Goal: Task Accomplishment & Management: Manage account settings

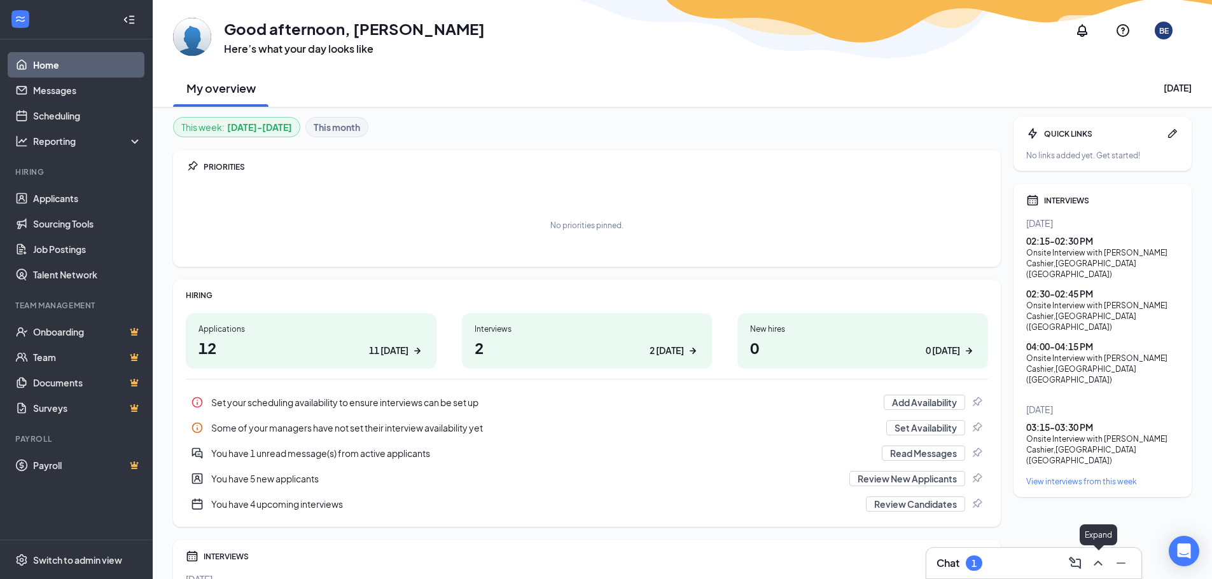
click at [1101, 561] on icon "ChevronUp" at bounding box center [1097, 563] width 15 height 15
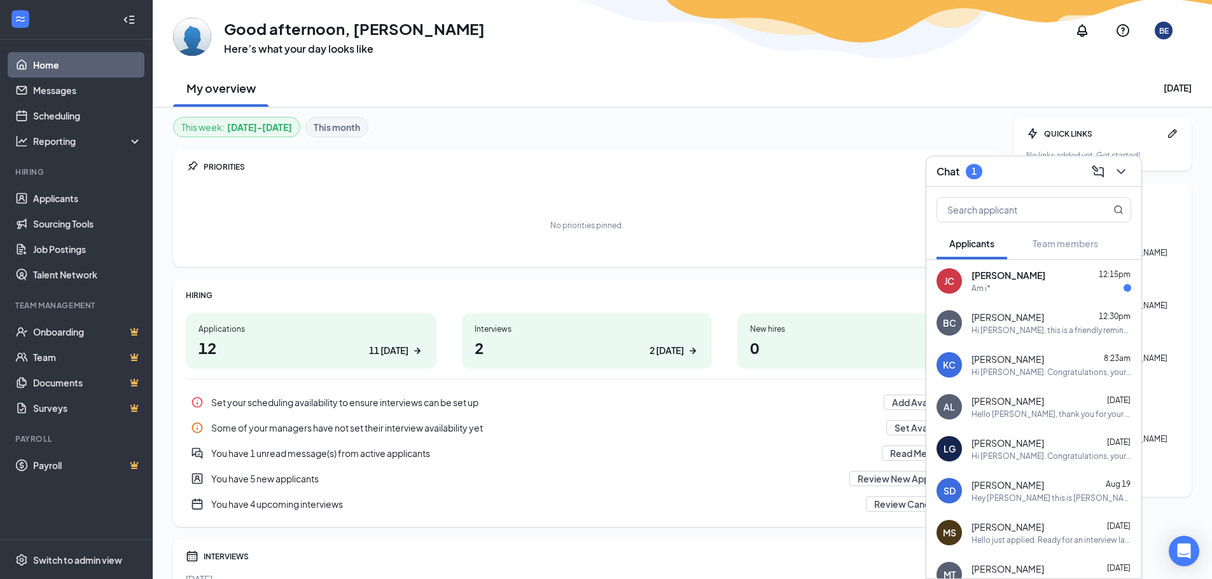
click at [978, 286] on div "Am i*" at bounding box center [980, 288] width 19 height 11
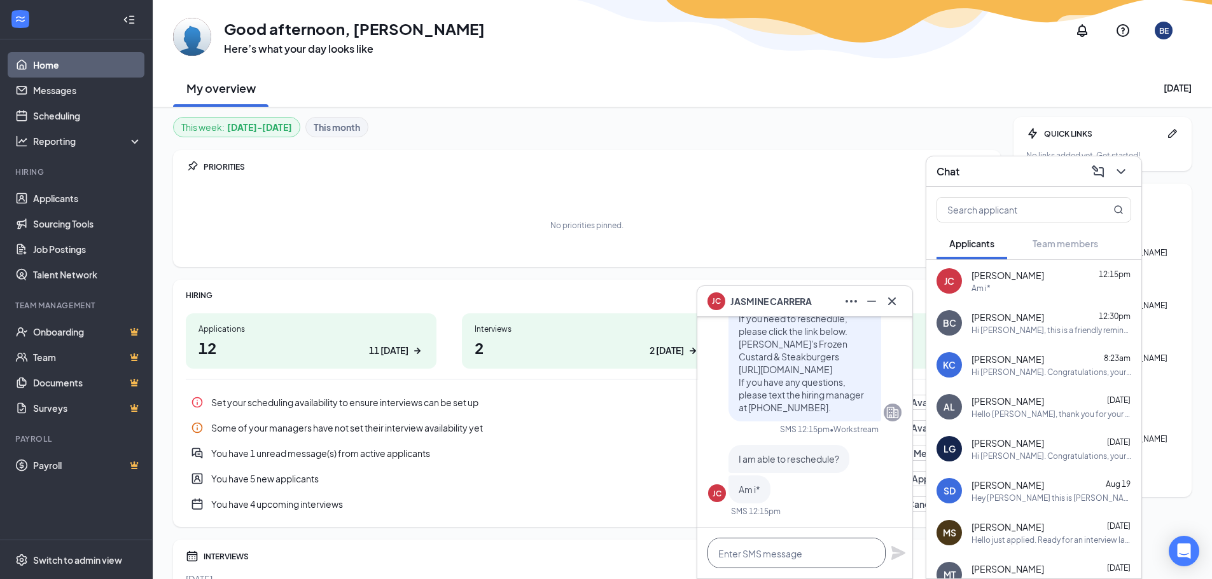
click at [767, 553] on textarea at bounding box center [796, 553] width 178 height 31
type textarea "i"
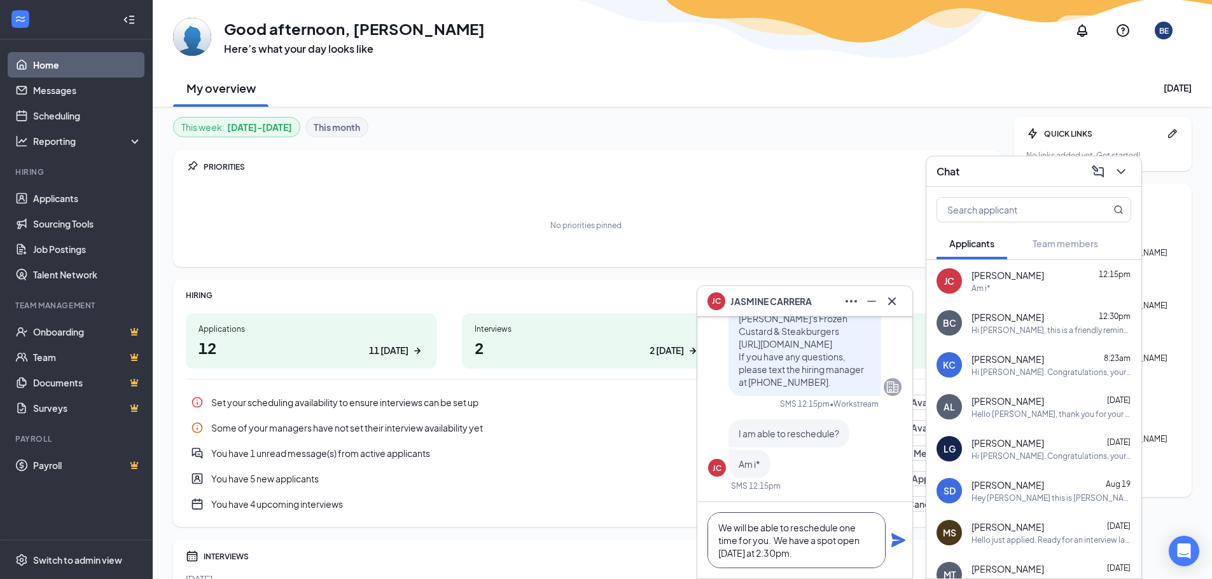
type textarea "We will be able to reschedule one time for you. We have a spot open [DATE] at 2…"
click at [896, 539] on icon "Plane" at bounding box center [898, 541] width 14 height 14
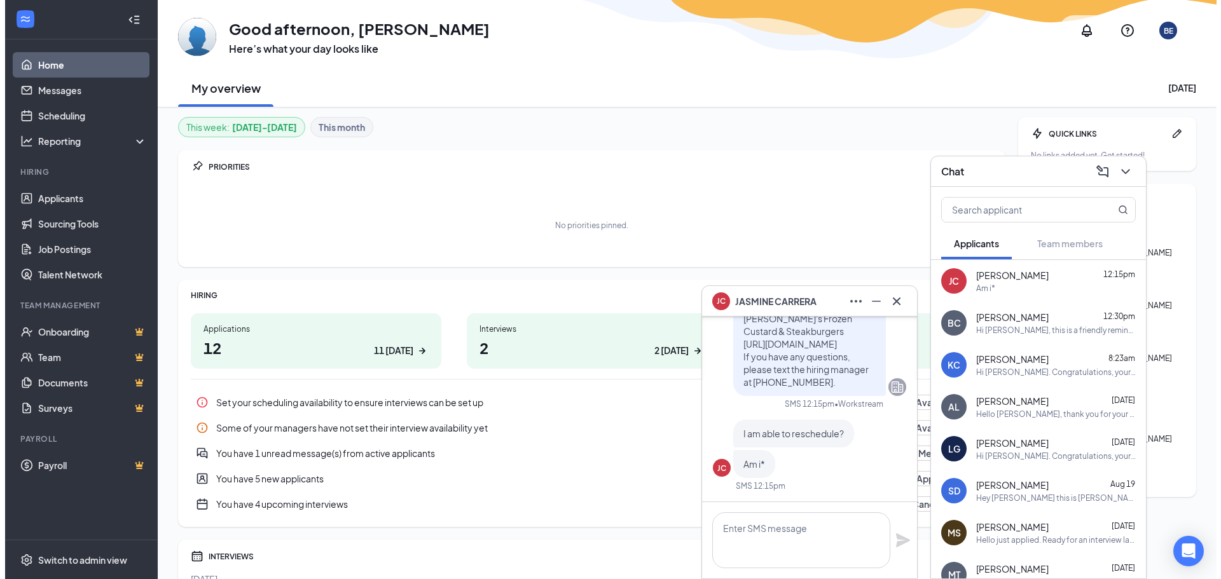
scroll to position [0, 0]
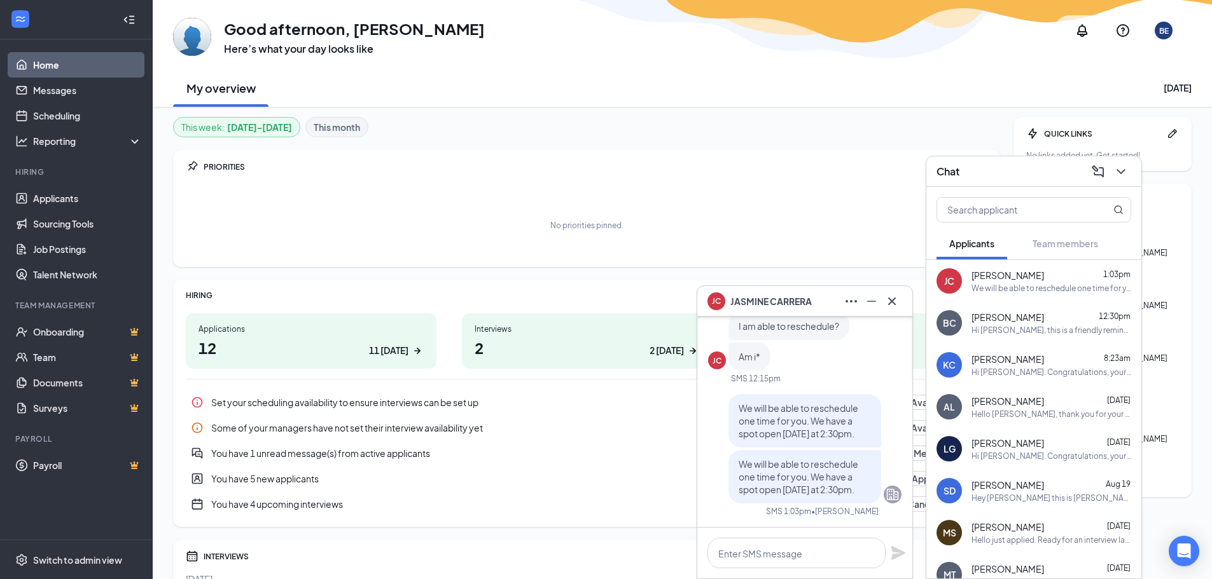
click at [1120, 176] on icon "ChevronDown" at bounding box center [1120, 171] width 15 height 15
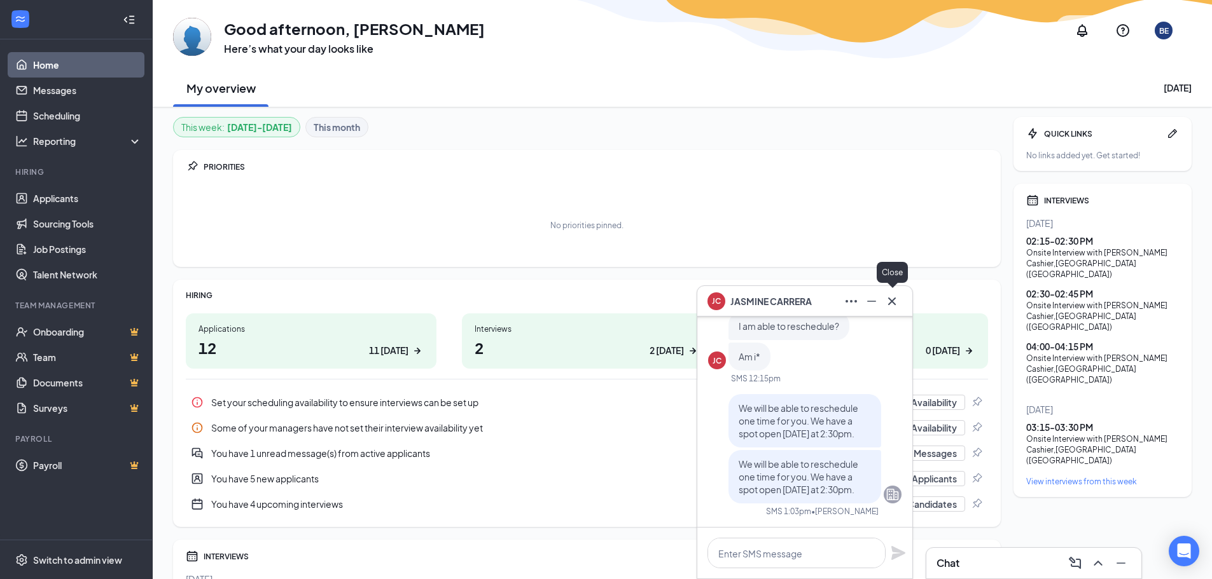
click at [889, 294] on icon "Cross" at bounding box center [891, 301] width 15 height 15
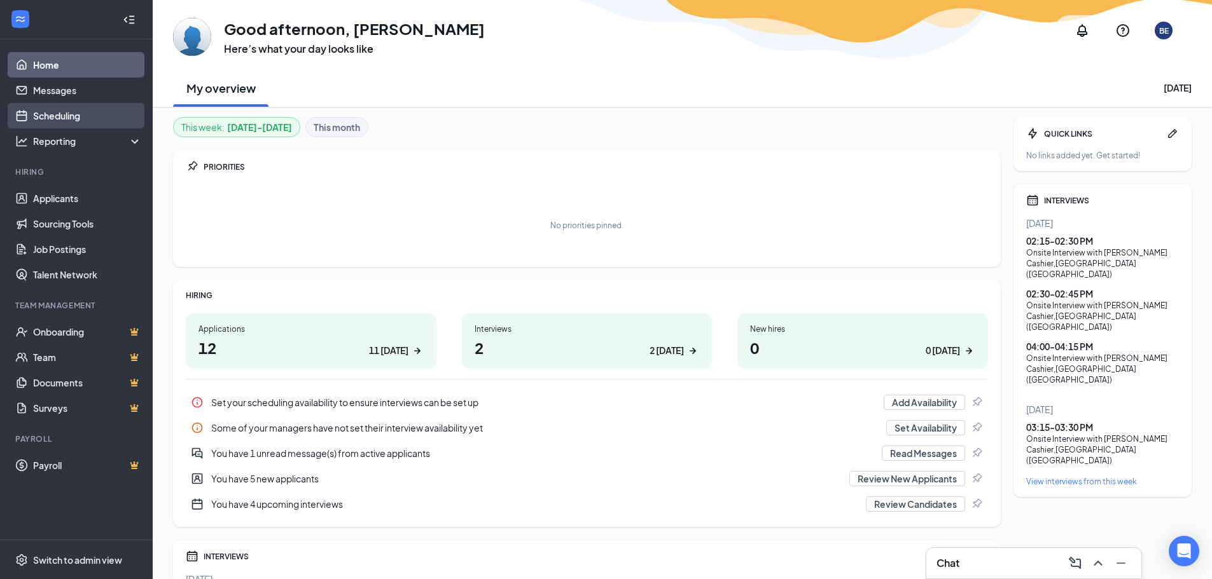
click at [62, 116] on link "Scheduling" at bounding box center [87, 115] width 109 height 25
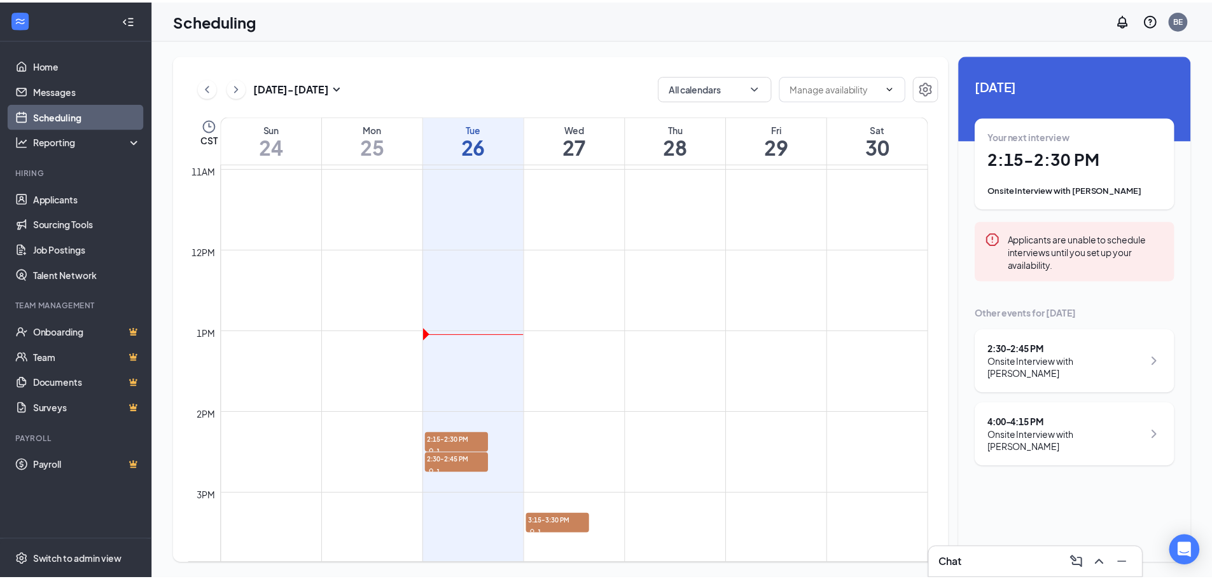
scroll to position [943, 0]
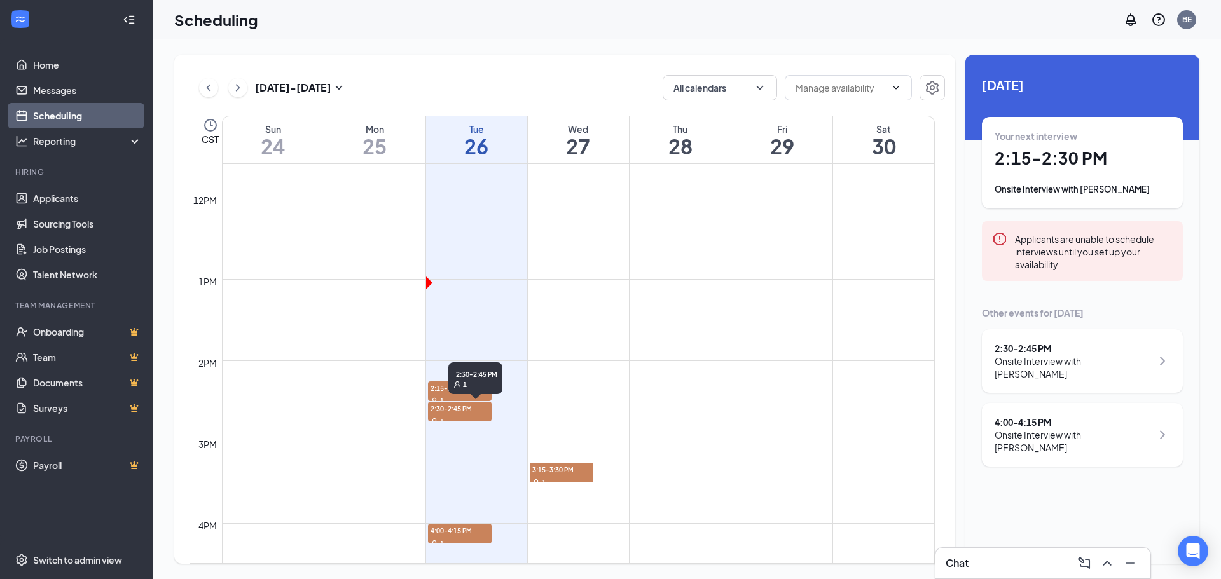
click at [454, 410] on span "2:30-2:45 PM" at bounding box center [460, 408] width 64 height 13
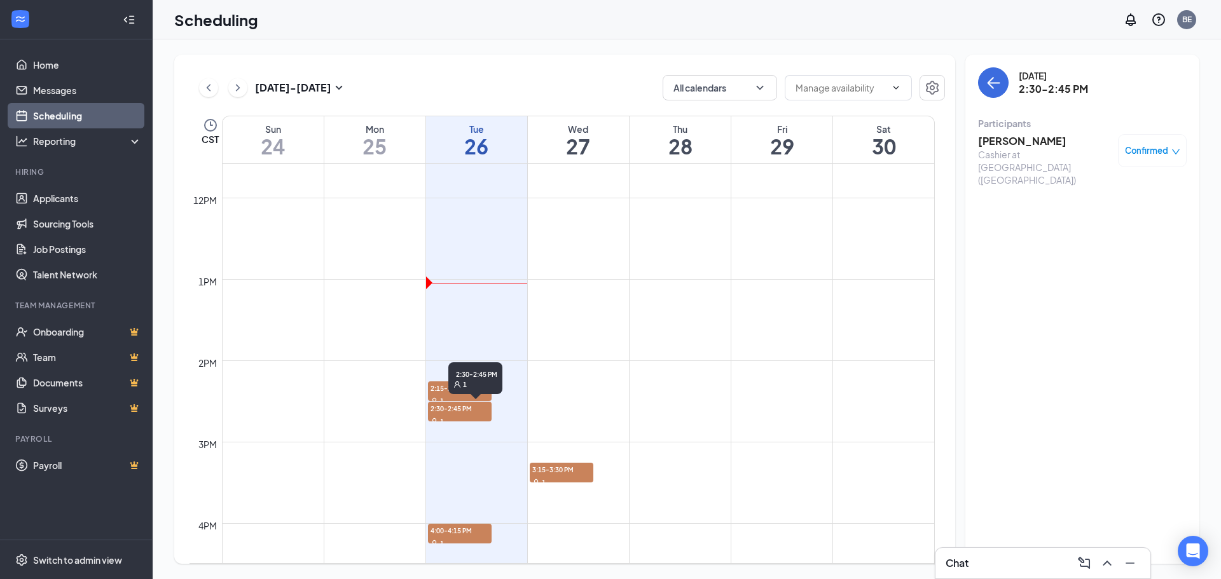
click at [454, 389] on div "1" at bounding box center [476, 384] width 44 height 9
click at [545, 473] on span "3:15-3:30 PM" at bounding box center [562, 469] width 64 height 13
click at [41, 64] on link "Home" at bounding box center [87, 64] width 109 height 25
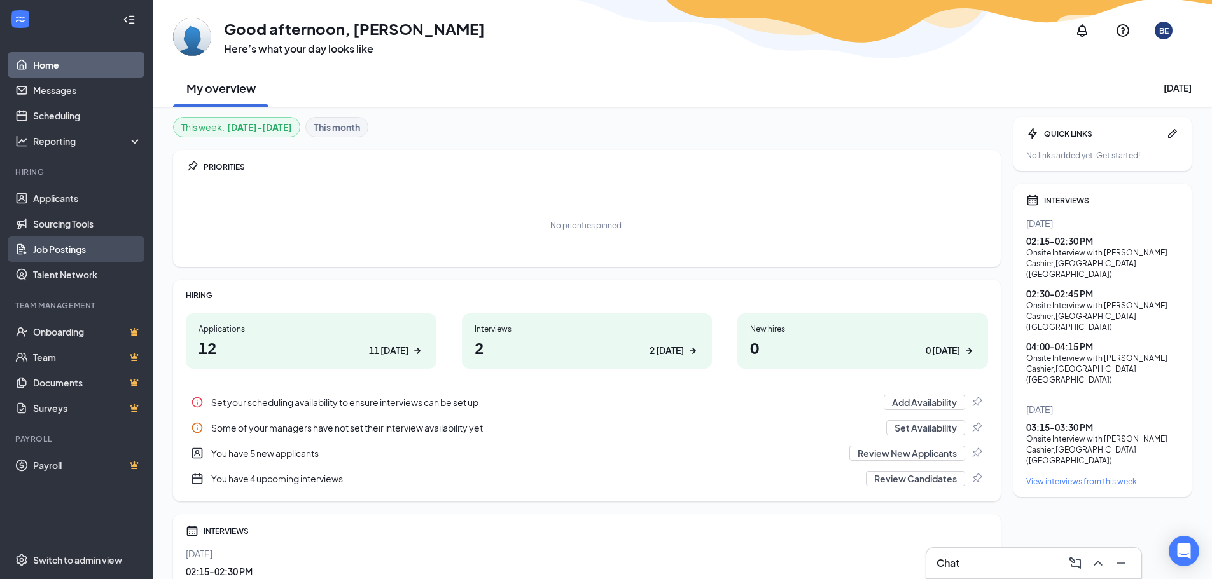
click at [50, 244] on link "Job Postings" at bounding box center [87, 249] width 109 height 25
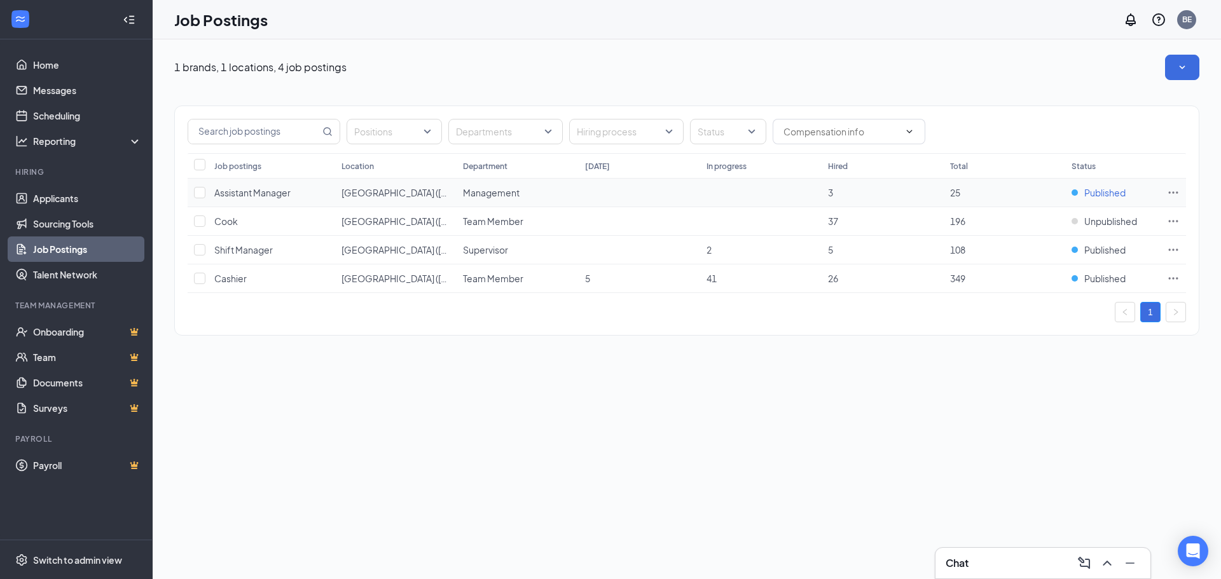
click at [1104, 190] on span "Published" at bounding box center [1105, 192] width 41 height 13
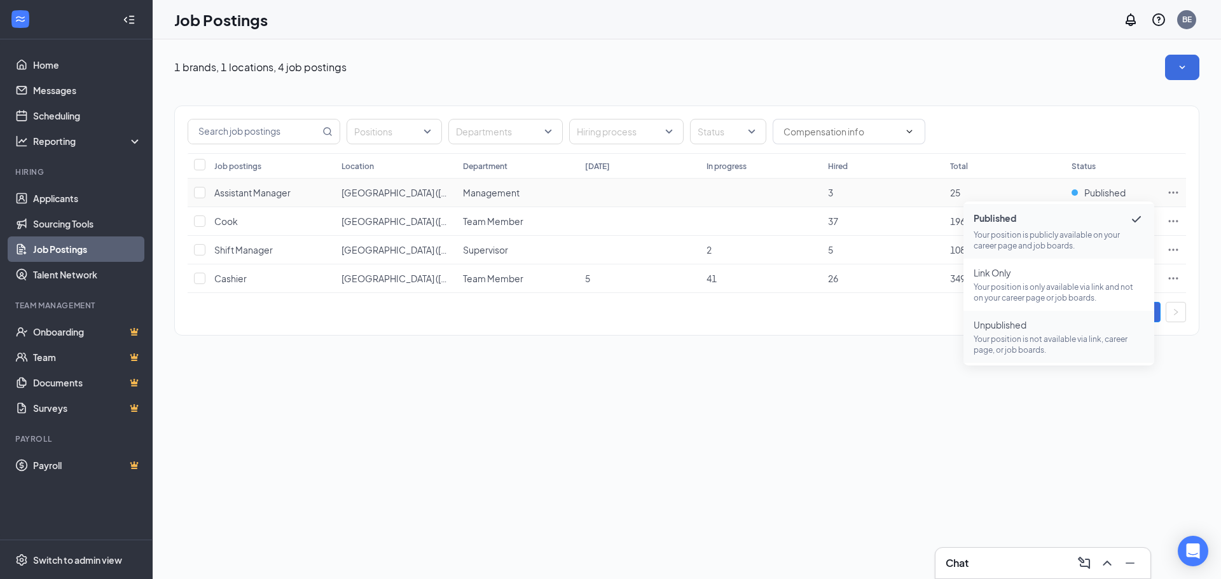
click at [1008, 346] on p "Your position is not available via link, career page, or job boards." at bounding box center [1059, 345] width 170 height 22
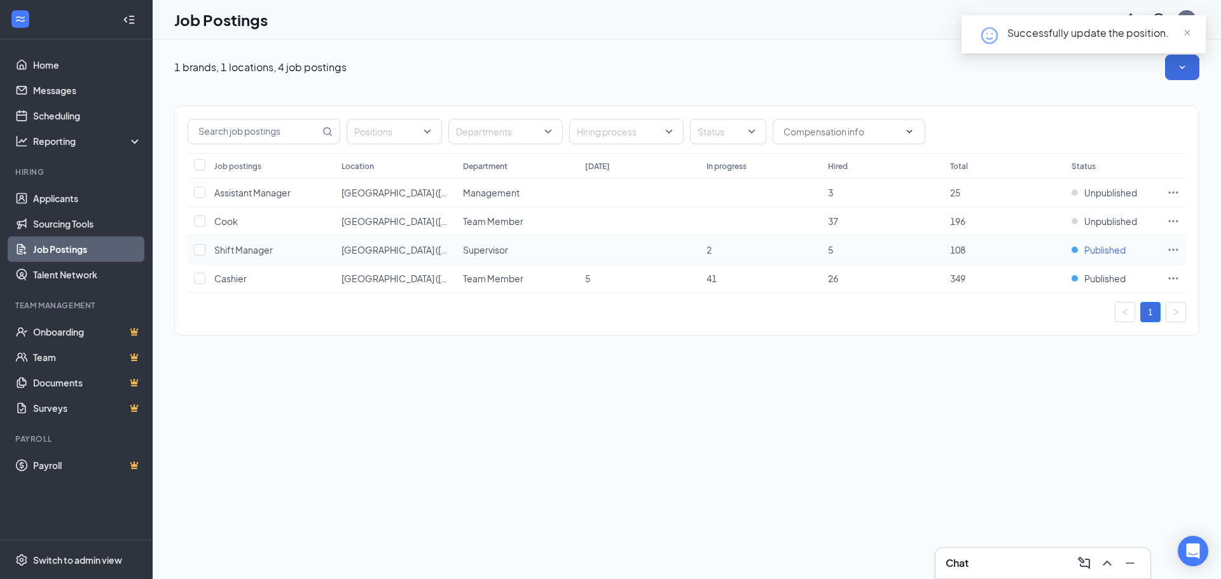
click at [1095, 251] on span "Published" at bounding box center [1105, 250] width 41 height 13
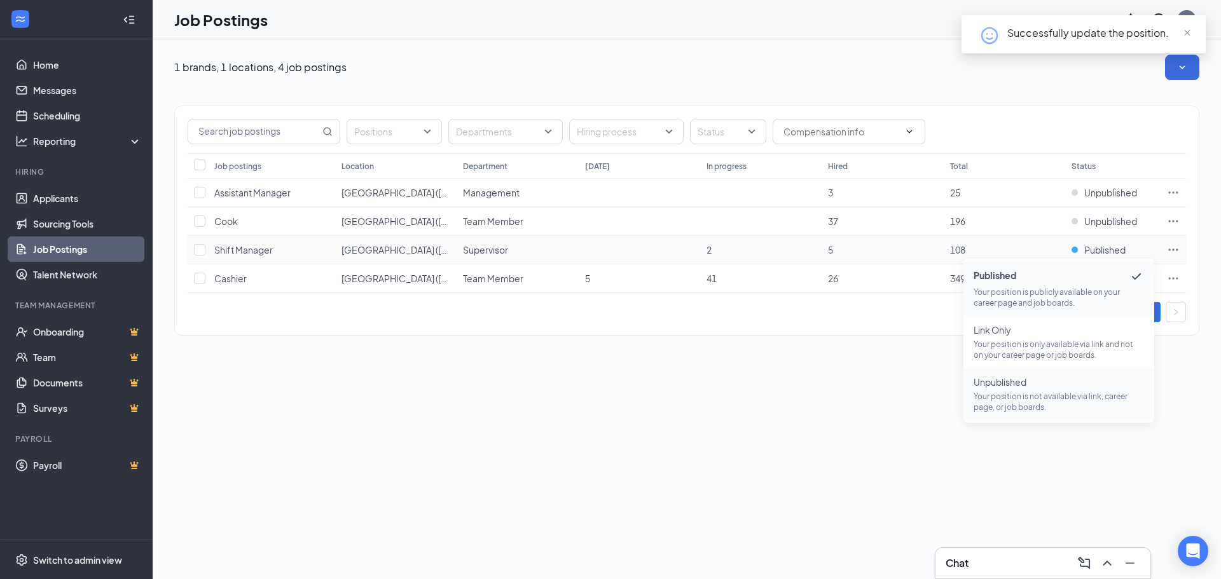
click at [992, 398] on p "Your position is not available via link, career page, or job boards." at bounding box center [1059, 402] width 170 height 22
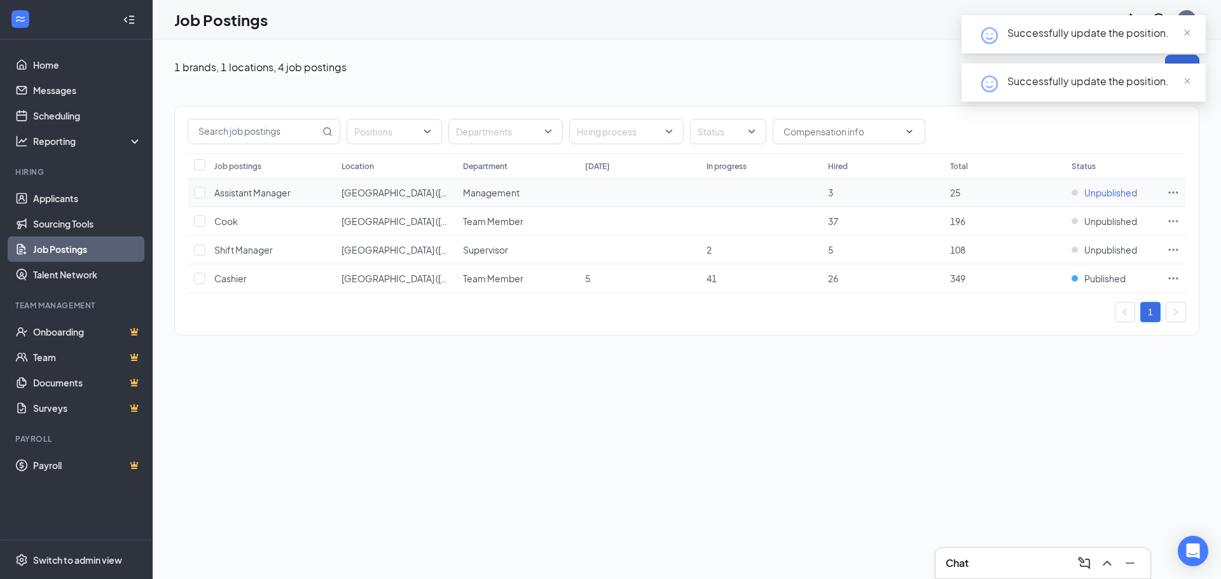
click at [1106, 193] on span "Unpublished" at bounding box center [1111, 192] width 53 height 13
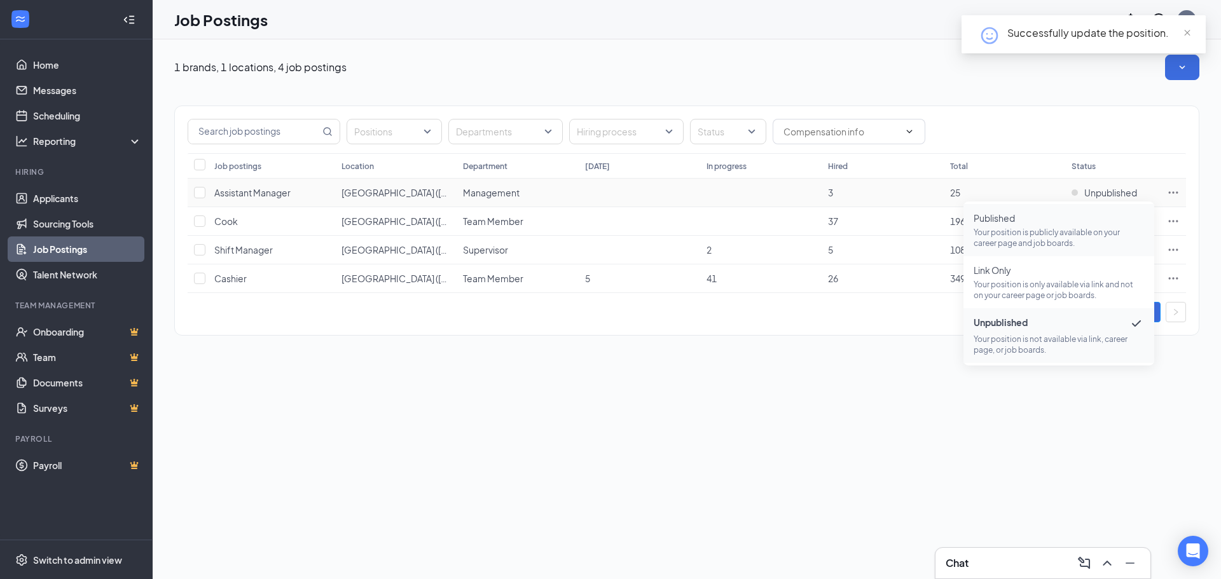
click at [1062, 217] on span "Published" at bounding box center [1059, 218] width 170 height 13
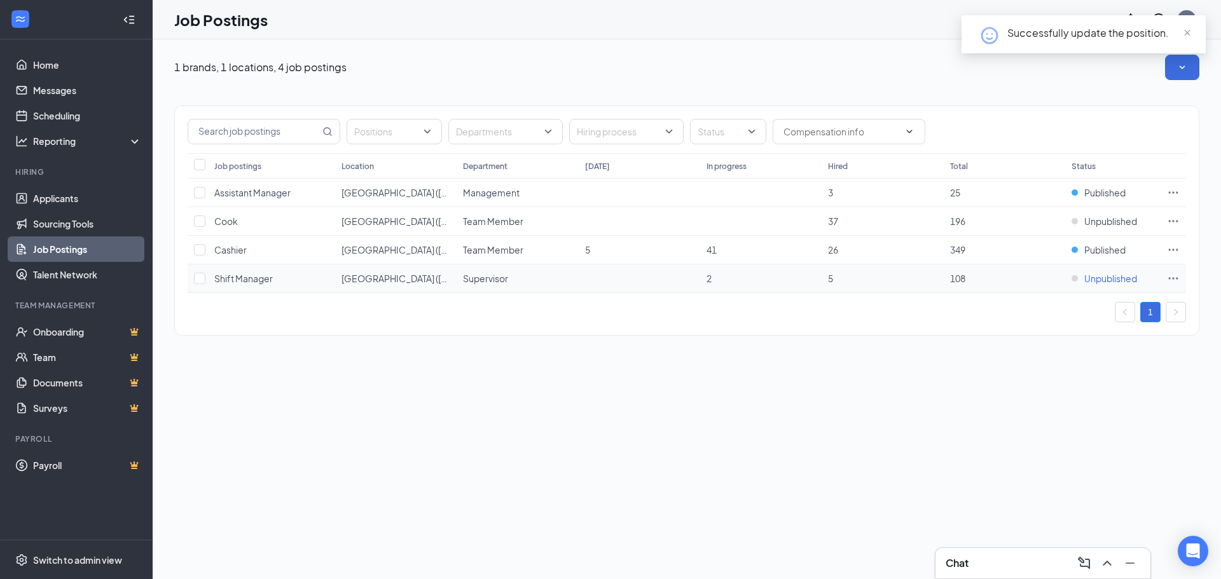
click at [1096, 281] on span "Unpublished" at bounding box center [1111, 278] width 53 height 13
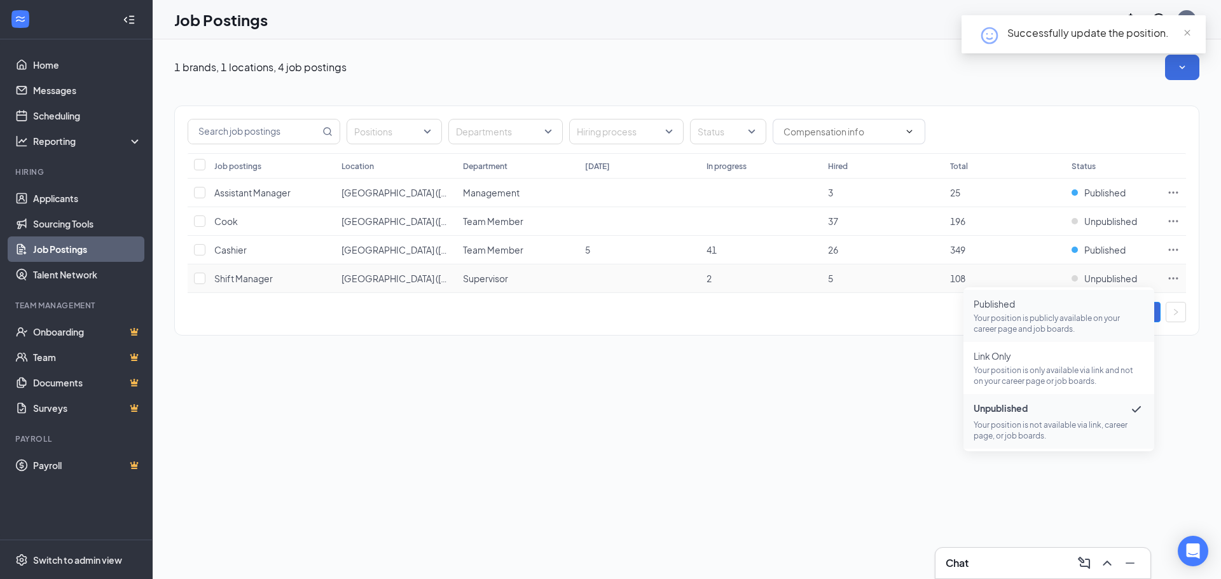
click at [1023, 319] on p "Your position is publicly available on your career page and job boards." at bounding box center [1059, 324] width 170 height 22
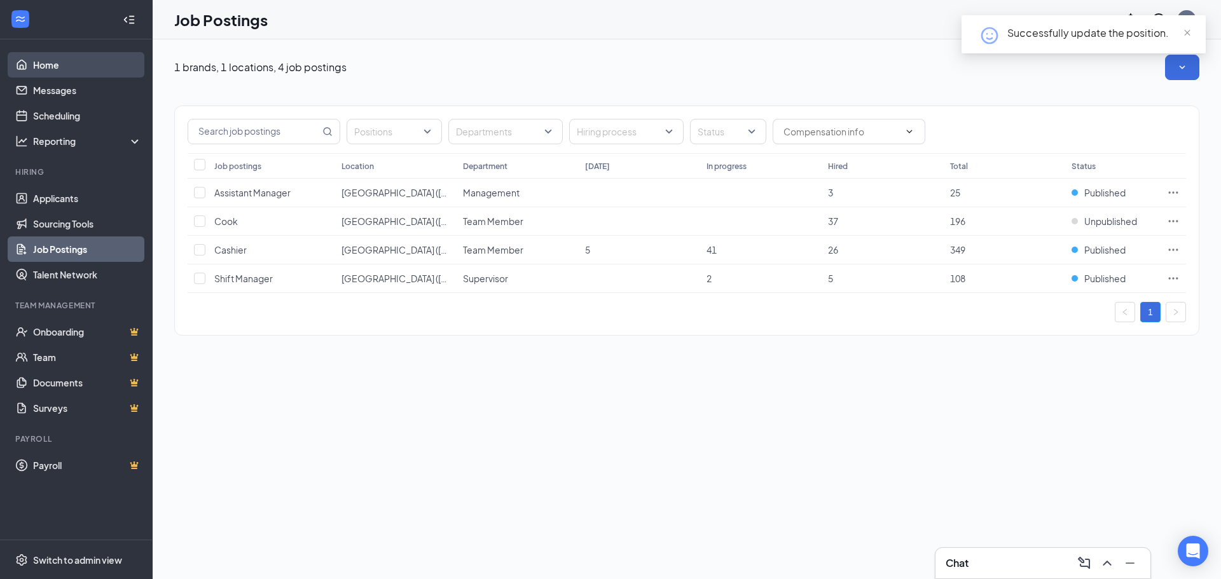
click at [36, 60] on link "Home" at bounding box center [87, 64] width 109 height 25
